Goal: Transaction & Acquisition: Register for event/course

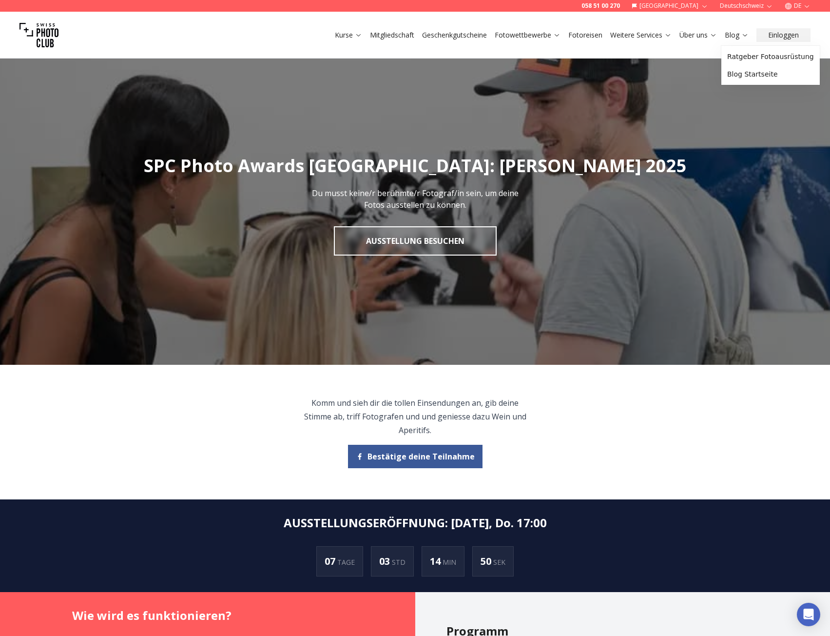
click at [735, 35] on link "Blog" at bounding box center [737, 35] width 24 height 10
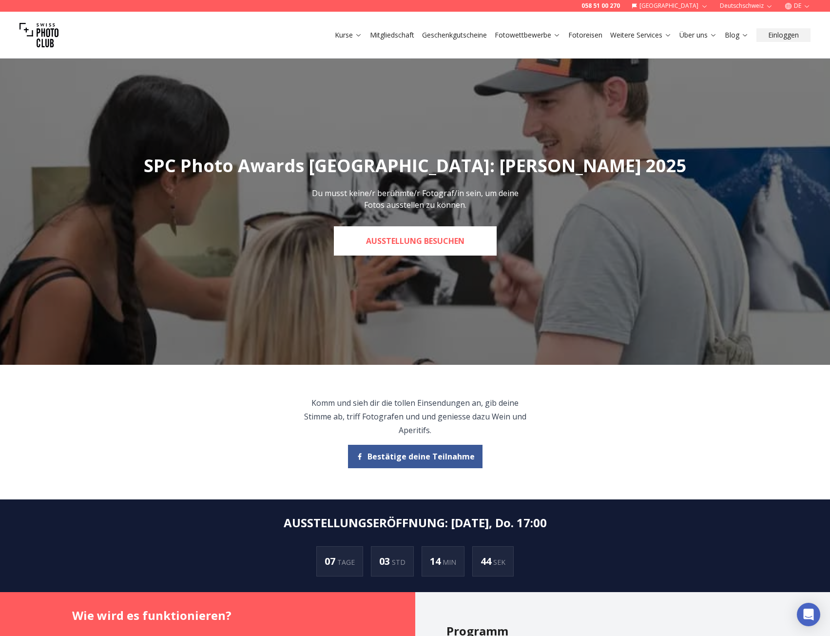
click at [443, 243] on link "Ausstellung besuchen" at bounding box center [415, 240] width 163 height 29
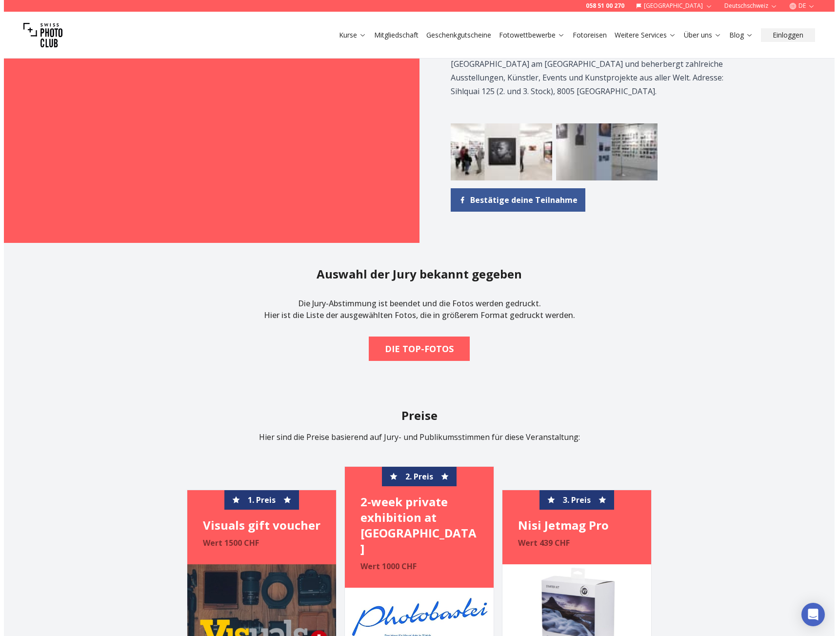
scroll to position [1268, 0]
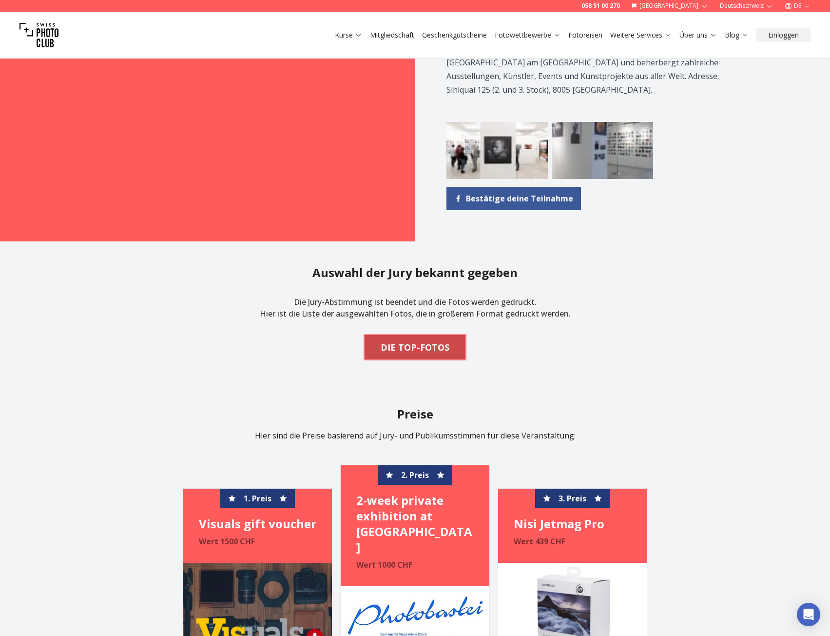
click at [412, 340] on b "DIE TOP-FOTOS" at bounding box center [415, 347] width 69 height 14
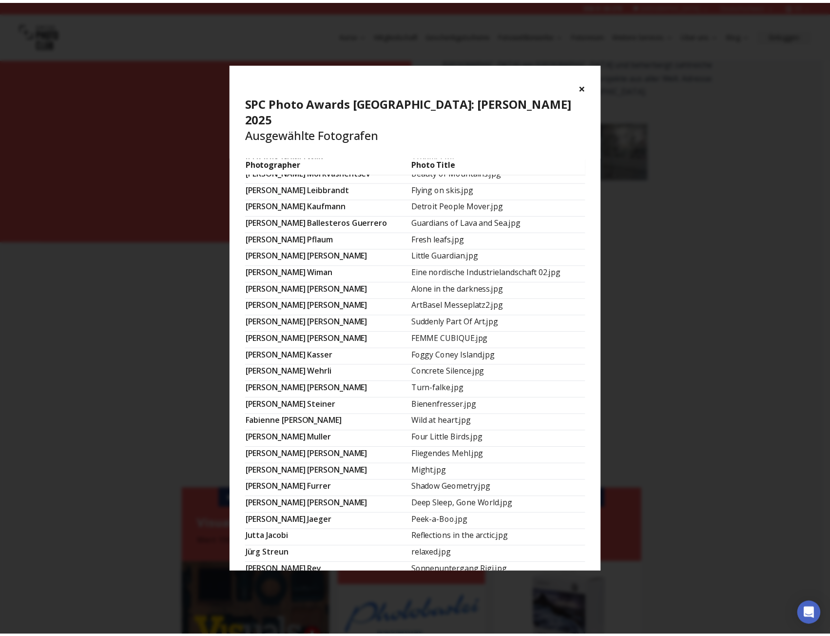
scroll to position [0, 0]
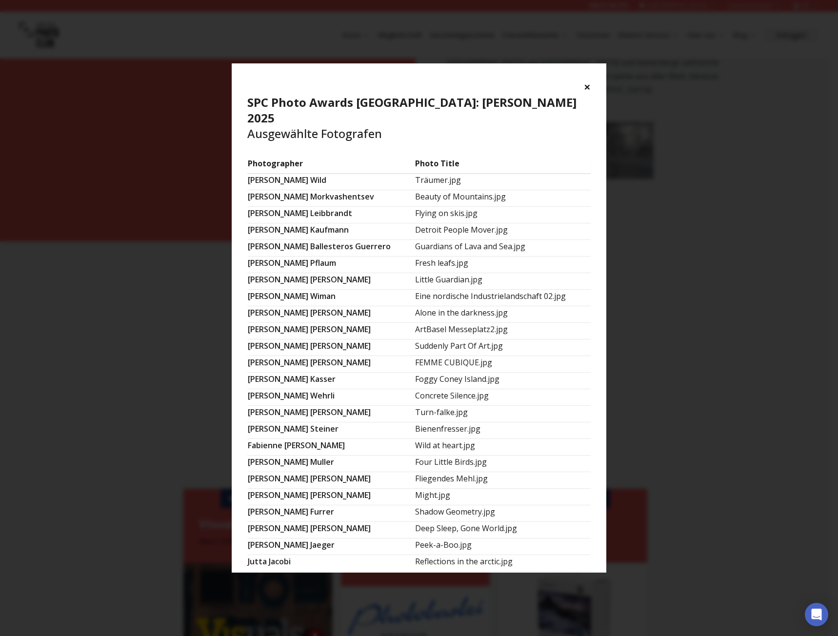
click at [582, 89] on div "× SPC Photo Awards [GEOGRAPHIC_DATA]: [PERSON_NAME] 2025 Ausgewählte Fotografen" at bounding box center [419, 110] width 374 height 94
click at [588, 87] on button "×" at bounding box center [587, 87] width 7 height 16
